Goal: Task Accomplishment & Management: Manage account settings

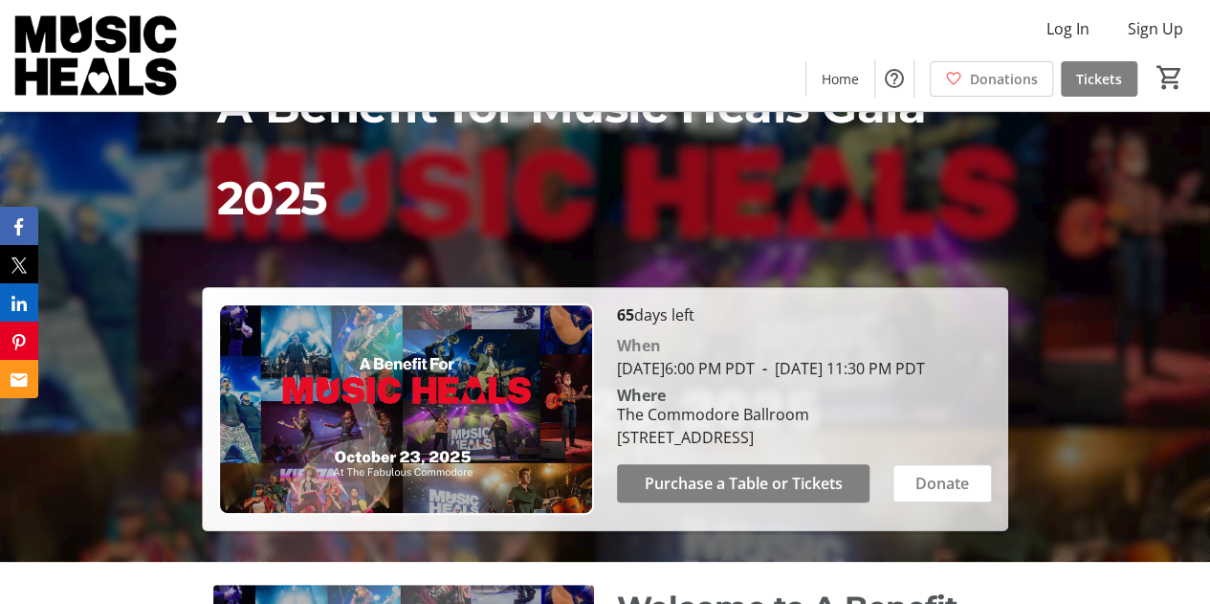
scroll to position [22, 0]
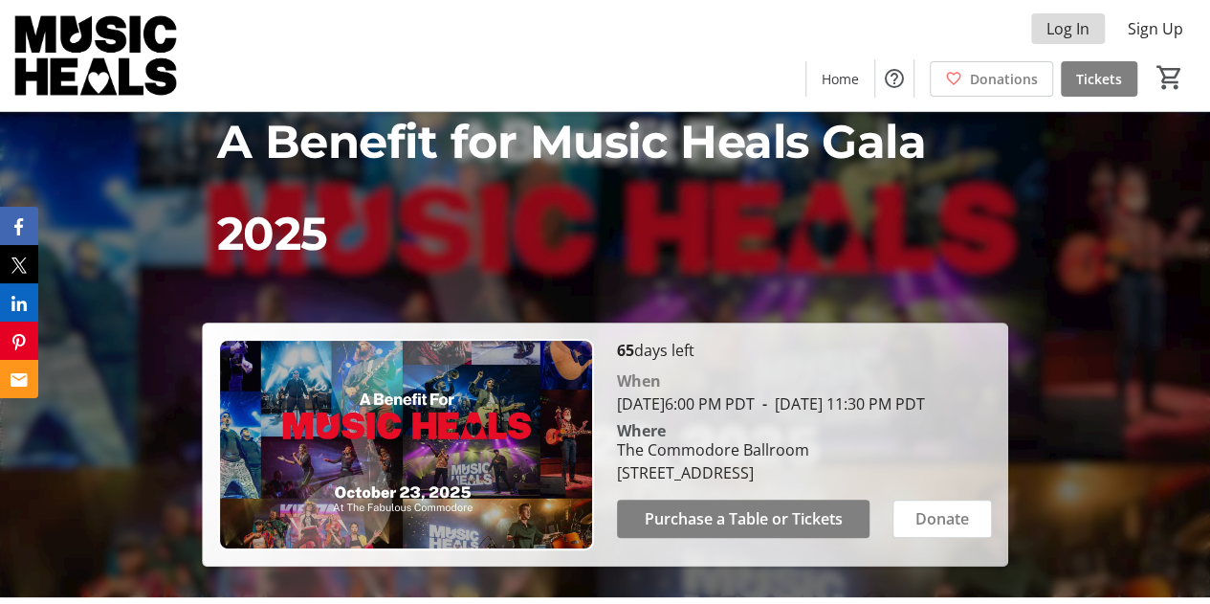
click at [1071, 35] on span "Log In" at bounding box center [1068, 28] width 43 height 23
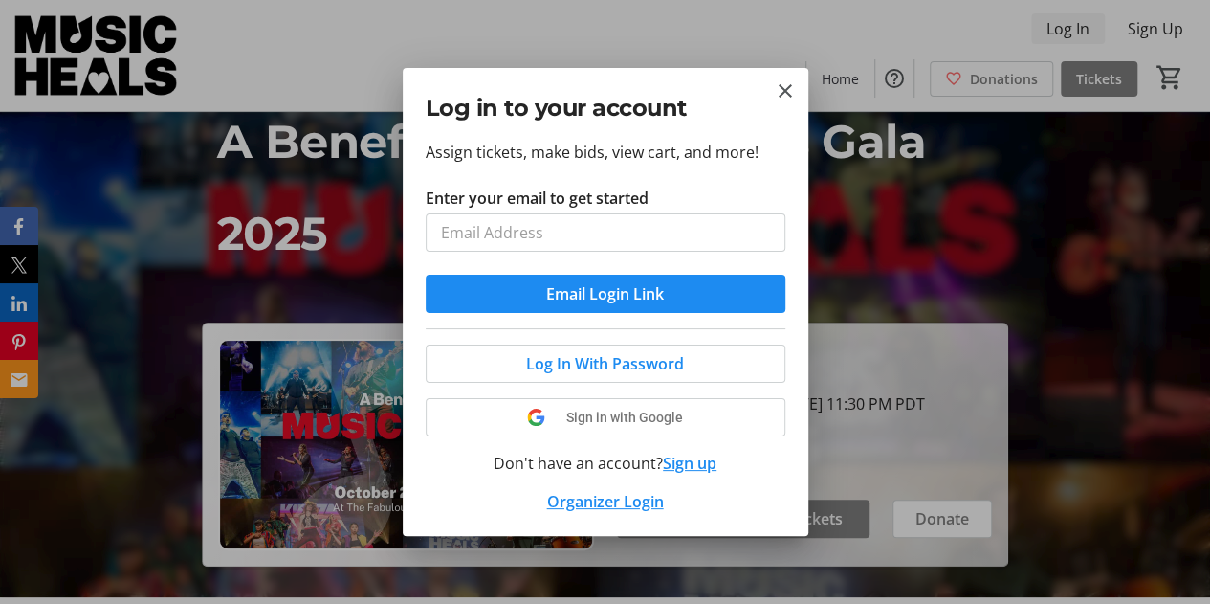
scroll to position [0, 0]
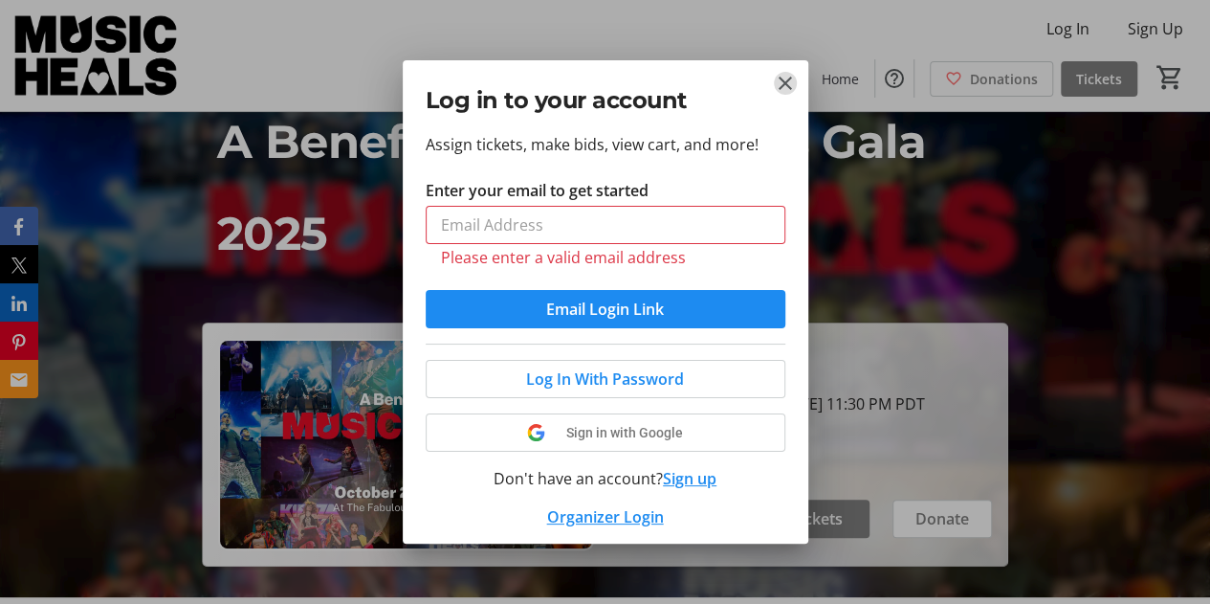
click at [0, 0] on tr-donor-auth-dialog-ui "Log in to your account Assign tickets, make bids, view cart, and more! Enter yo…" at bounding box center [0, 0] width 0 height 0
click at [774, 83] on mat-icon "Close" at bounding box center [785, 83] width 23 height 23
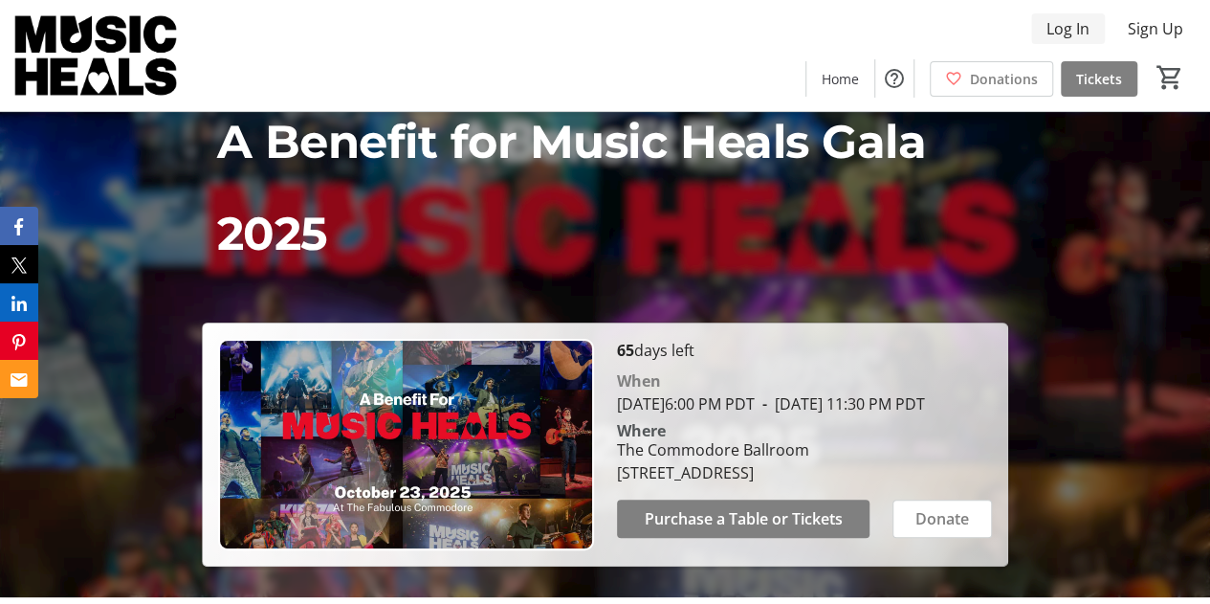
click at [1066, 31] on span "Log In" at bounding box center [1068, 28] width 43 height 23
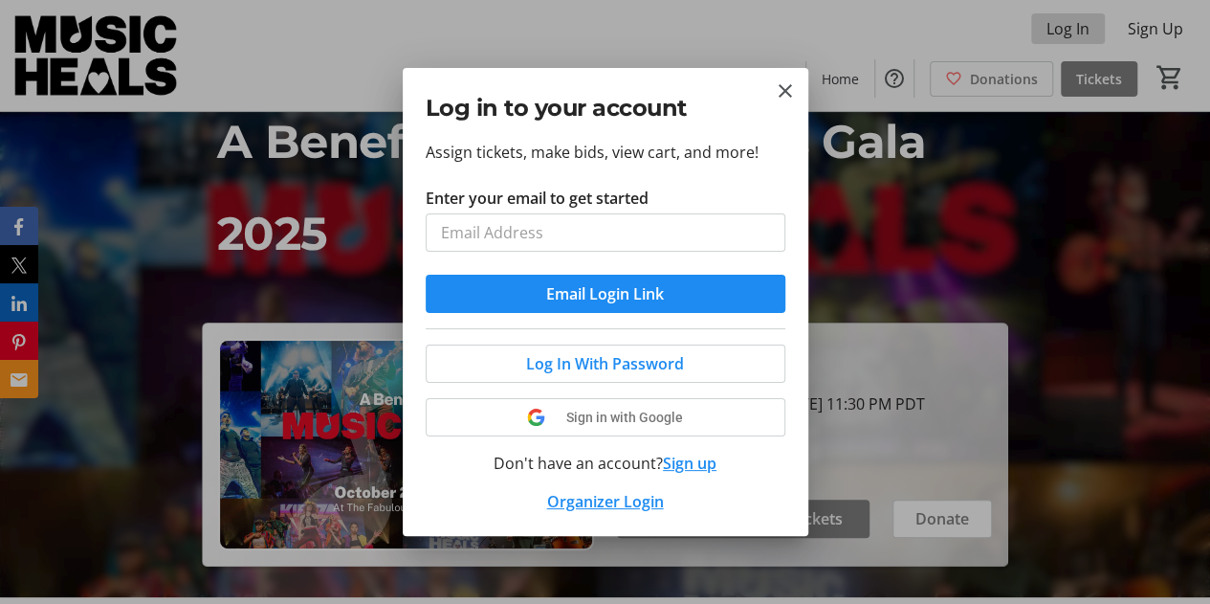
scroll to position [0, 0]
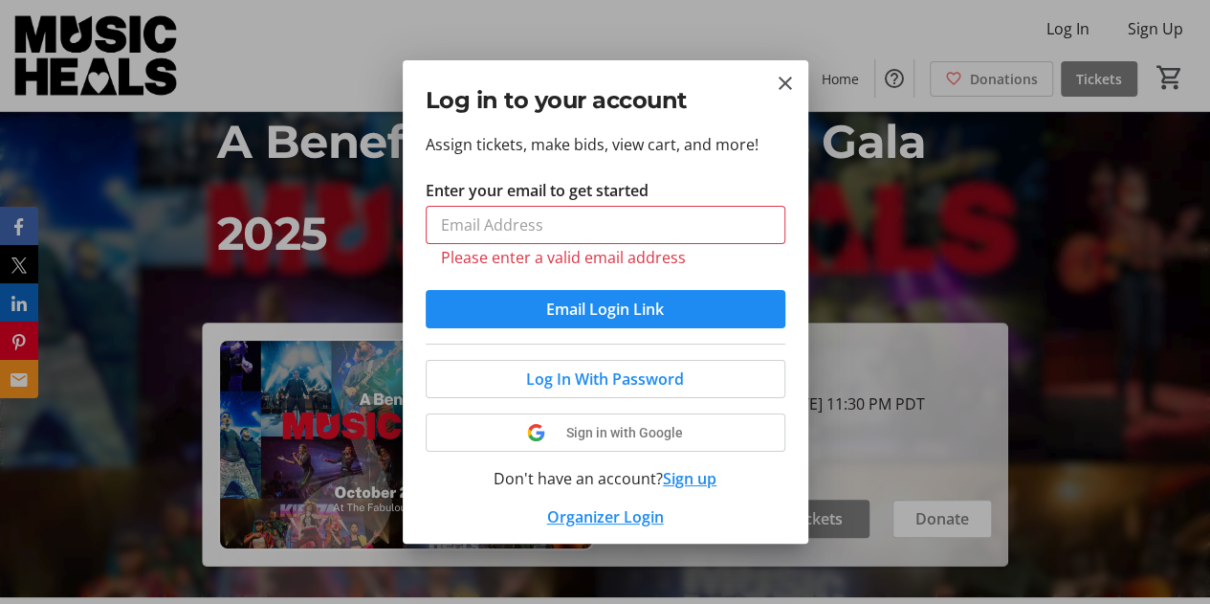
click at [719, 4] on div at bounding box center [605, 302] width 1210 height 604
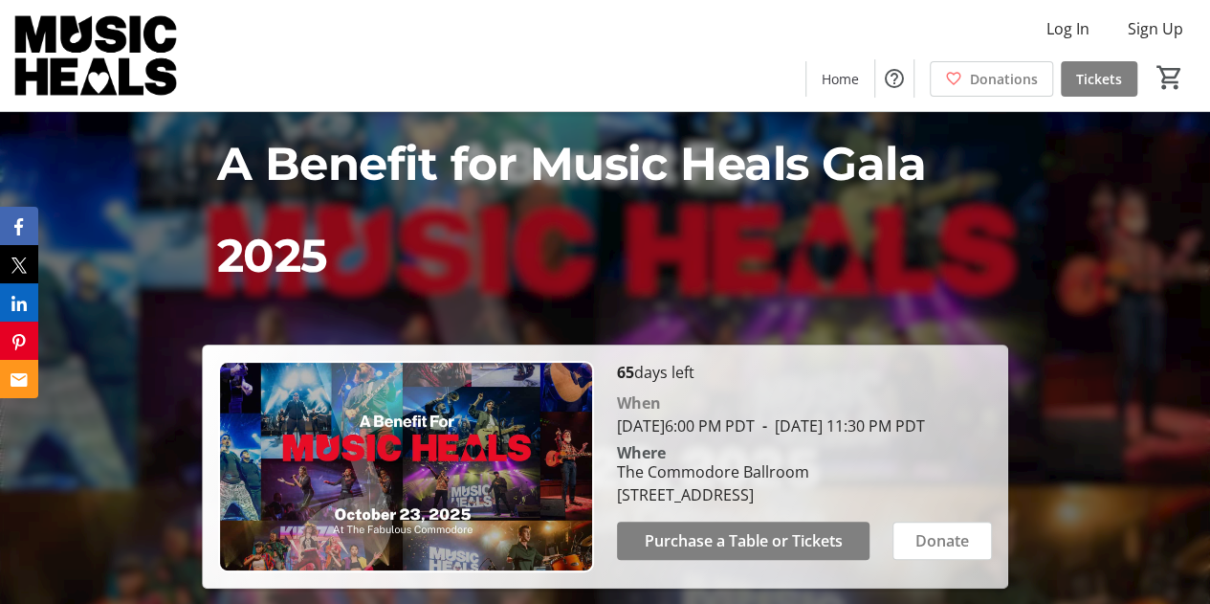
scroll to position [22, 0]
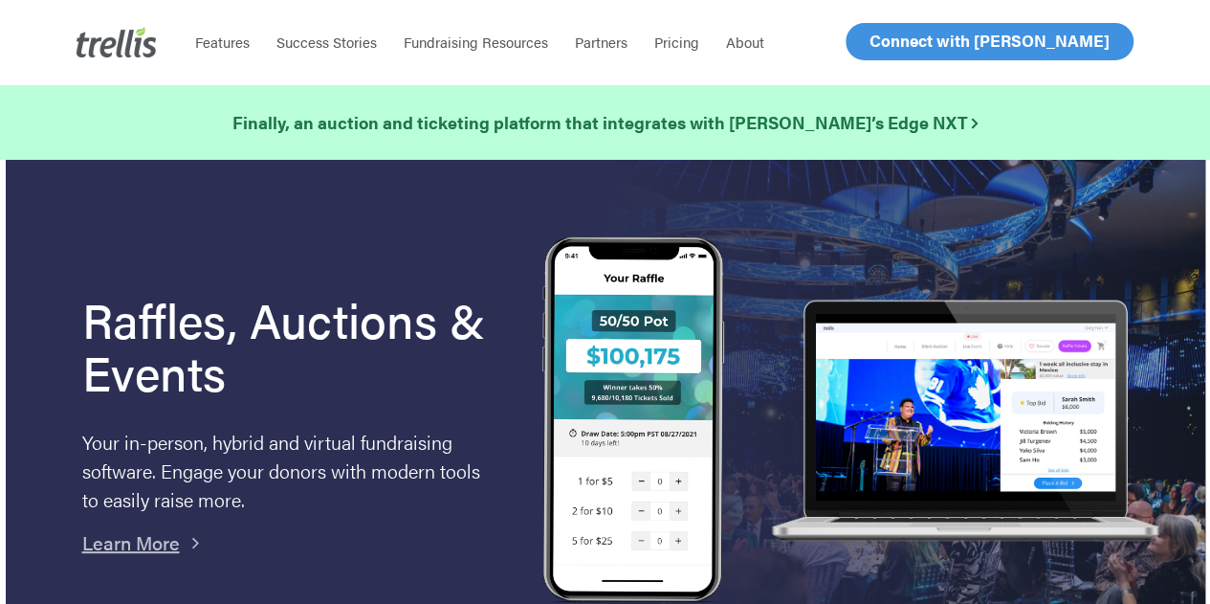
click at [884, 45] on span "Log In" at bounding box center [892, 41] width 46 height 23
